Goal: Find specific page/section: Find specific page/section

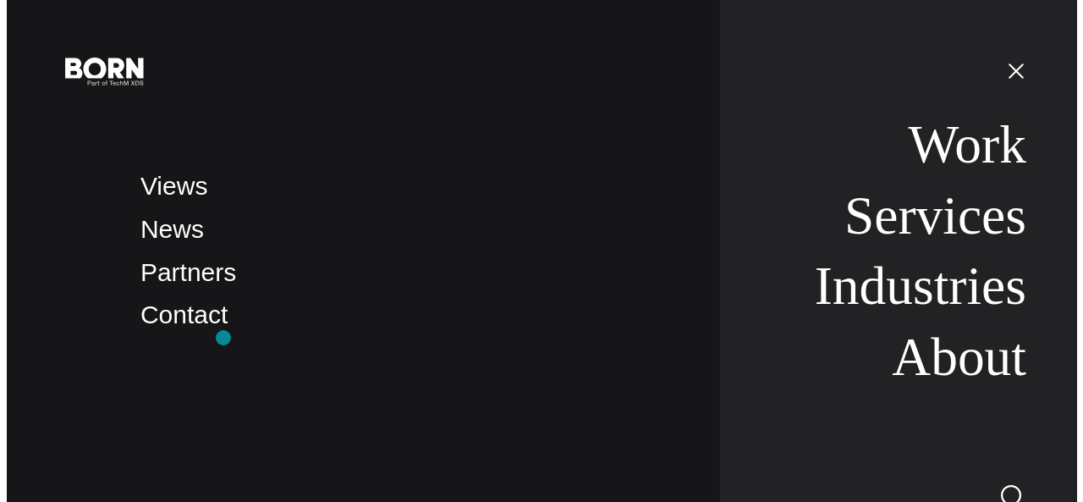
scroll to position [78, 0]
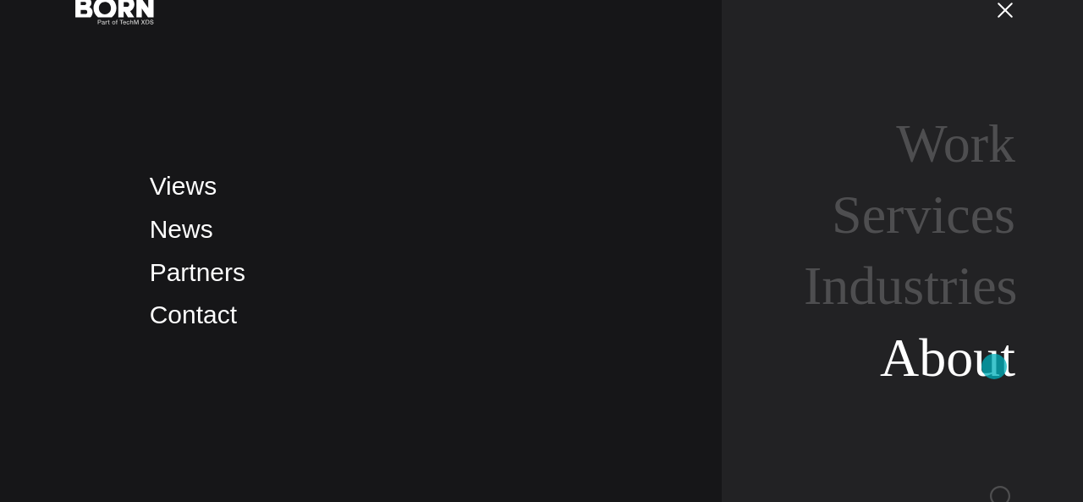
click at [994, 366] on link "About" at bounding box center [947, 358] width 135 height 60
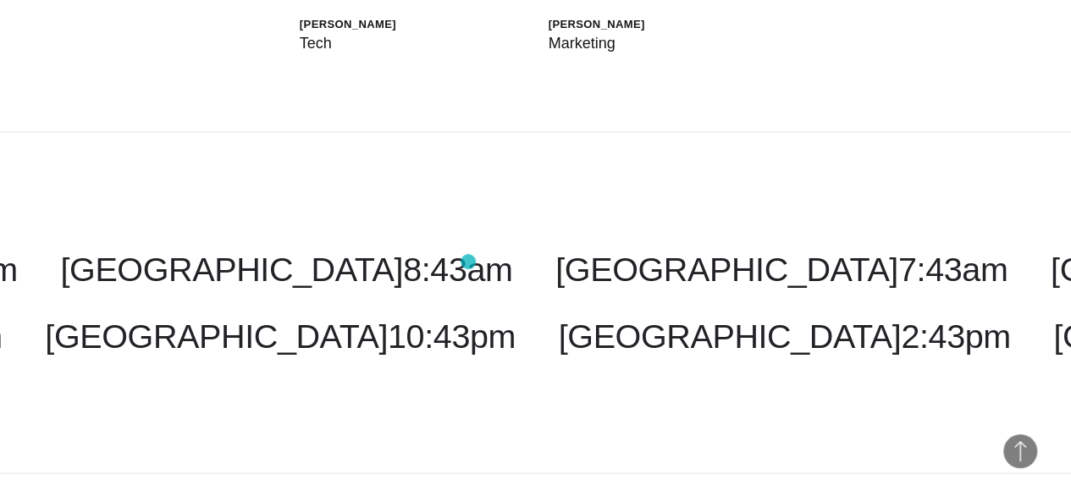
scroll to position [4071, 0]
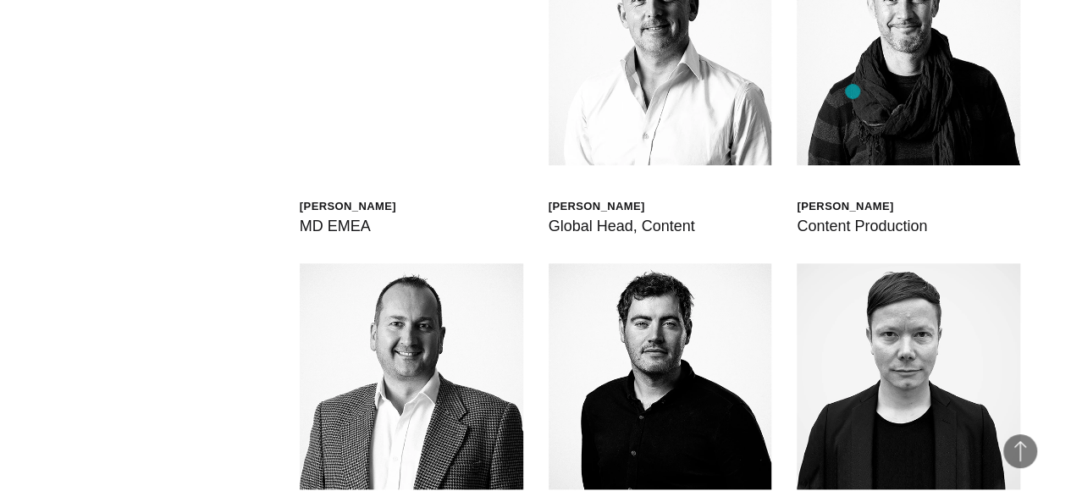
scroll to position [3958, 0]
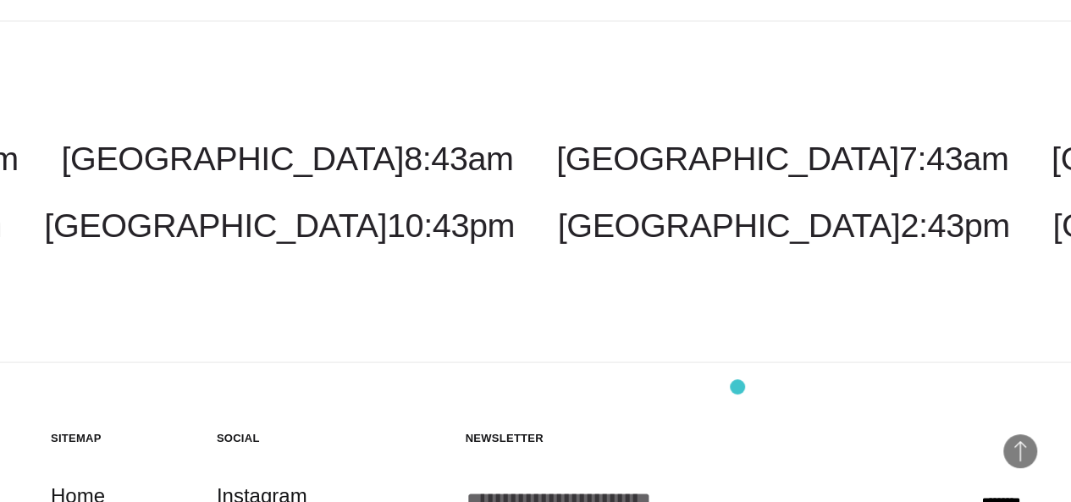
scroll to position [4296, 0]
